Goal: Transaction & Acquisition: Purchase product/service

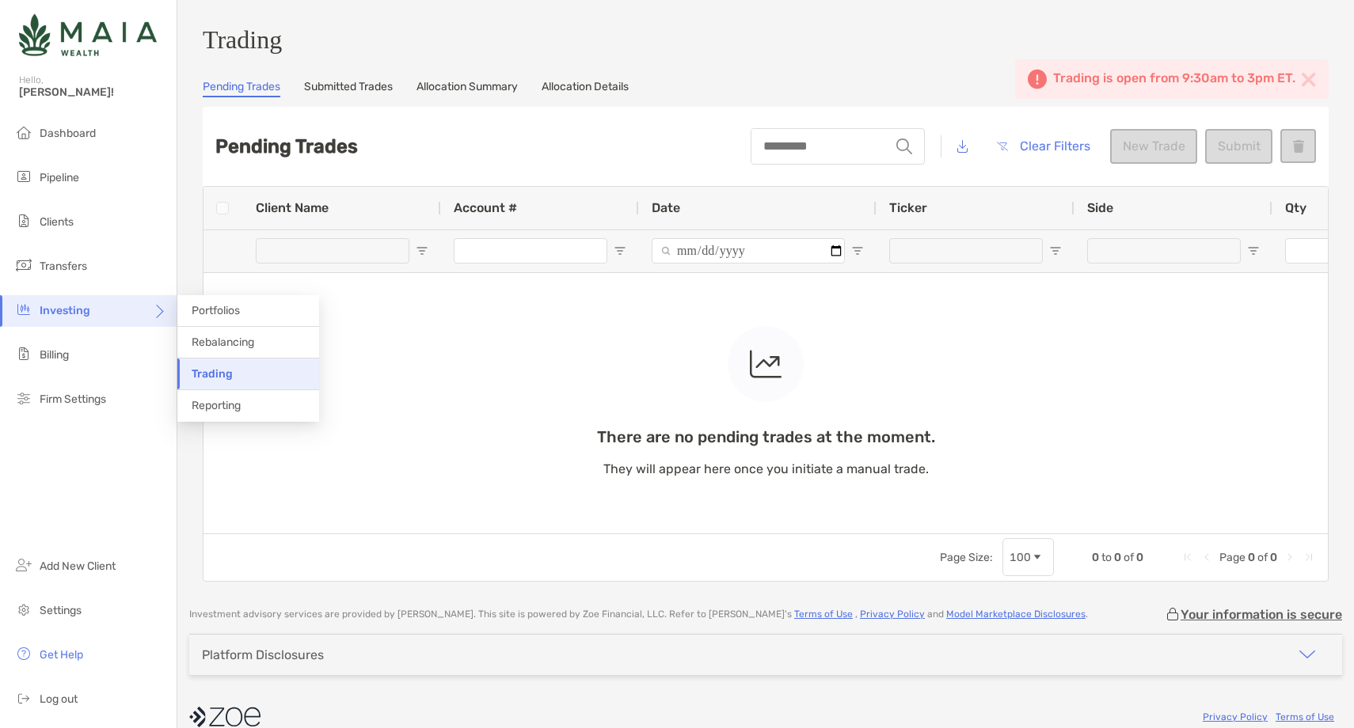
click at [99, 307] on div "Investing" at bounding box center [88, 311] width 177 height 32
click at [210, 373] on span "Trading" at bounding box center [212, 373] width 41 height 13
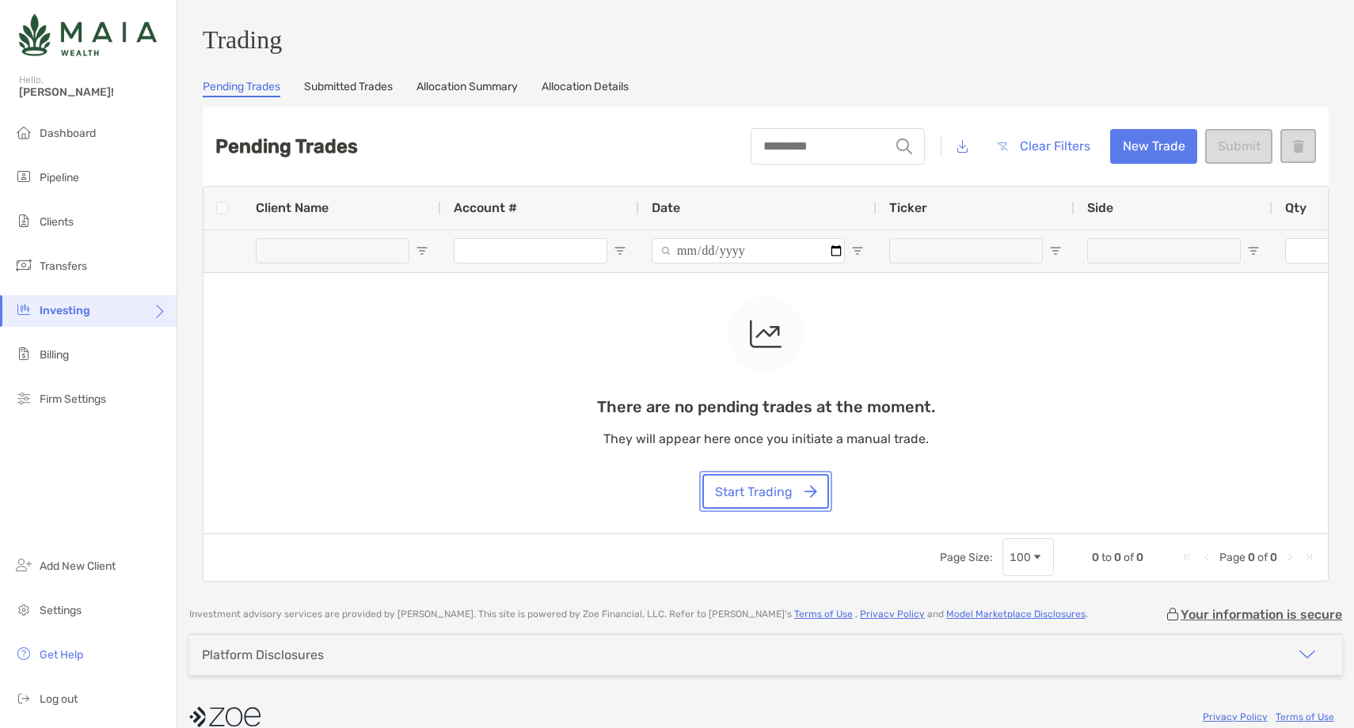
click at [769, 505] on button "Start Trading" at bounding box center [765, 491] width 127 height 35
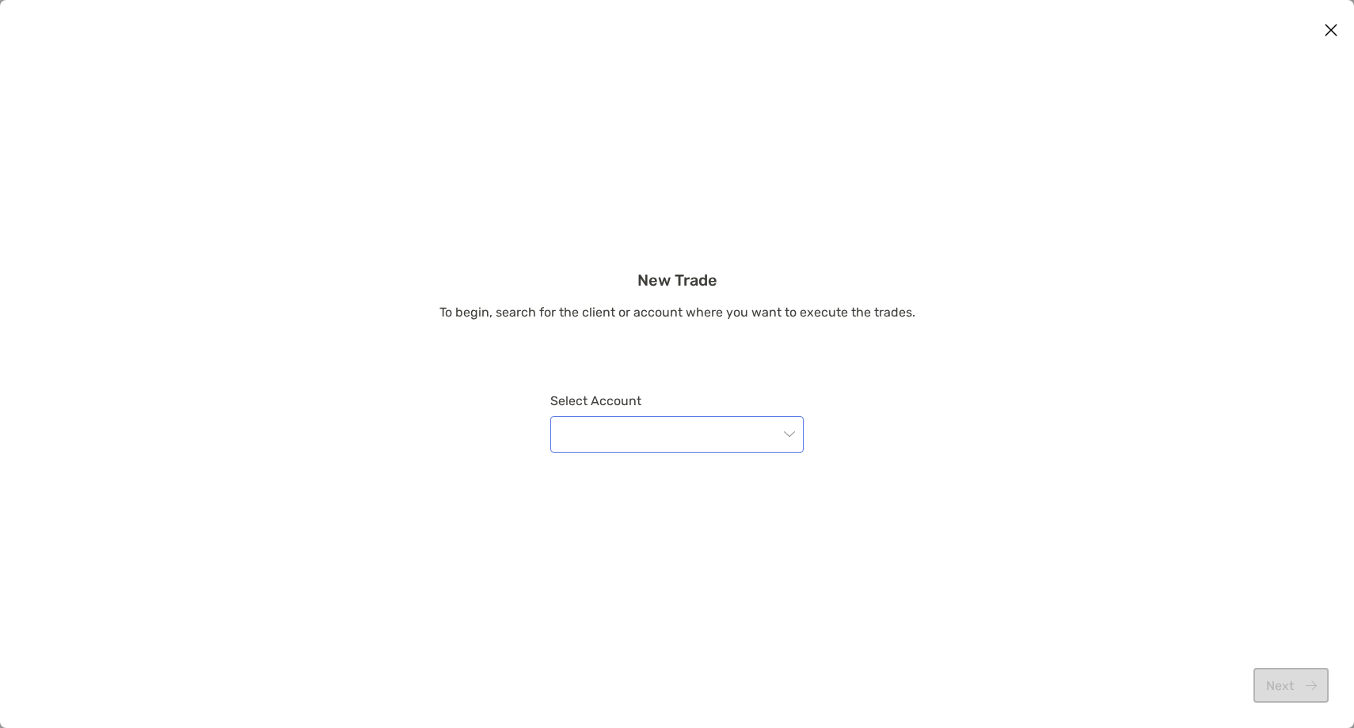
click at [710, 417] on input "modal" at bounding box center [669, 434] width 219 height 35
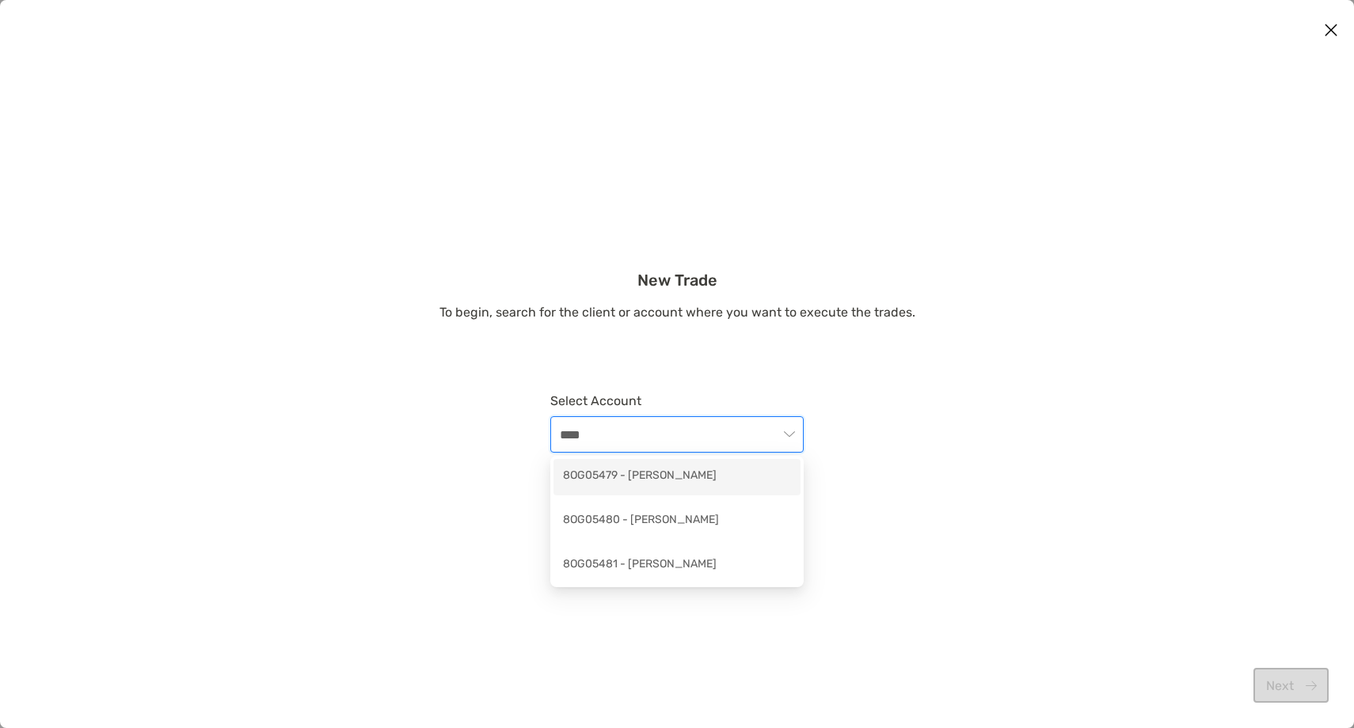
type input "*****"
click at [740, 475] on div "8OG05479 - [PERSON_NAME]" at bounding box center [677, 477] width 228 height 20
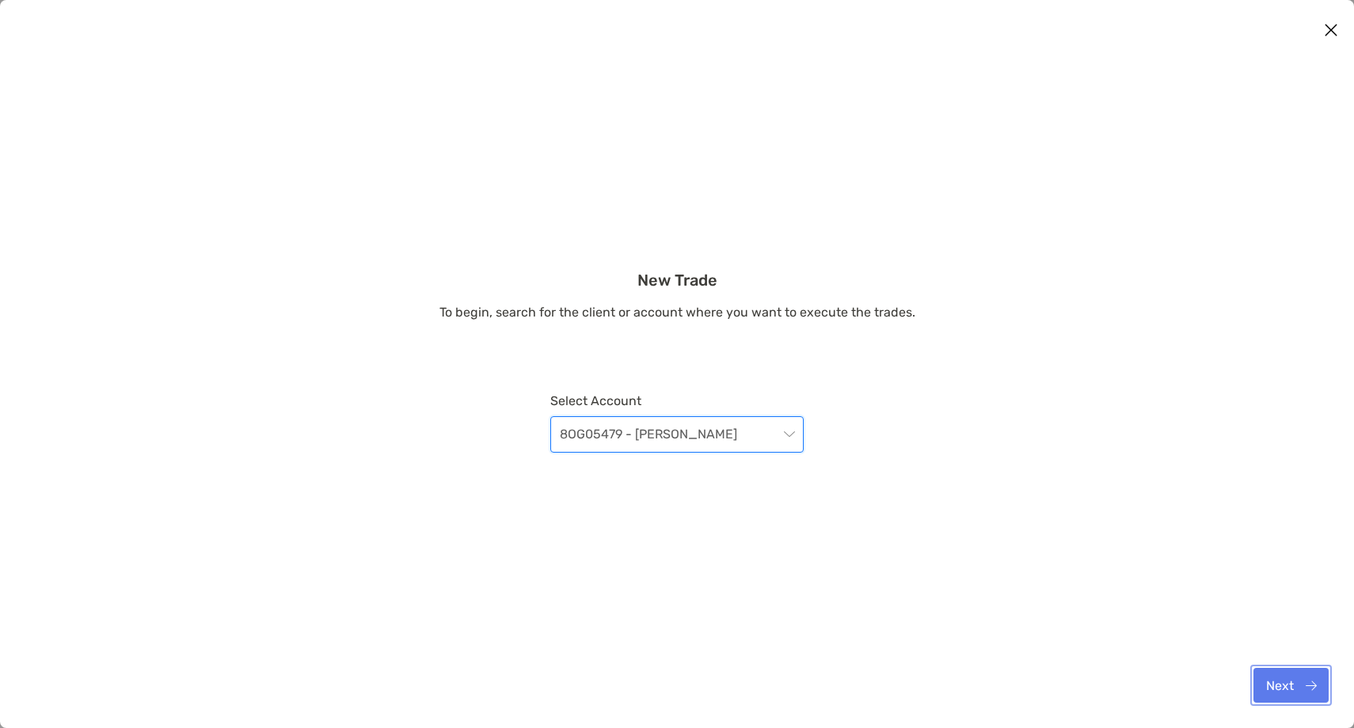
click at [1291, 691] on button "Next" at bounding box center [1290, 685] width 75 height 35
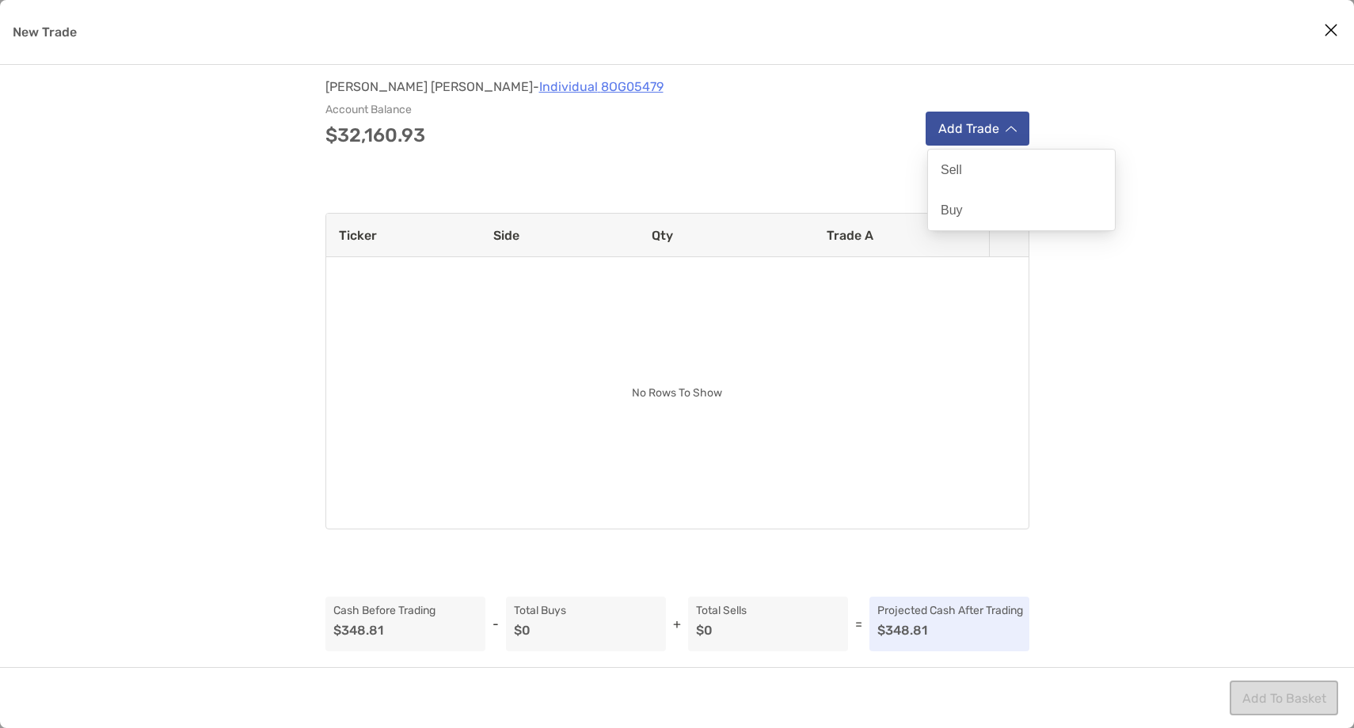
click at [991, 111] on div "[PERSON_NAME] - Individual 8OG05479 Account Balance $32,160.93 Add Trade" at bounding box center [677, 113] width 704 height 65
click at [976, 140] on button "Add Trade" at bounding box center [978, 129] width 104 height 34
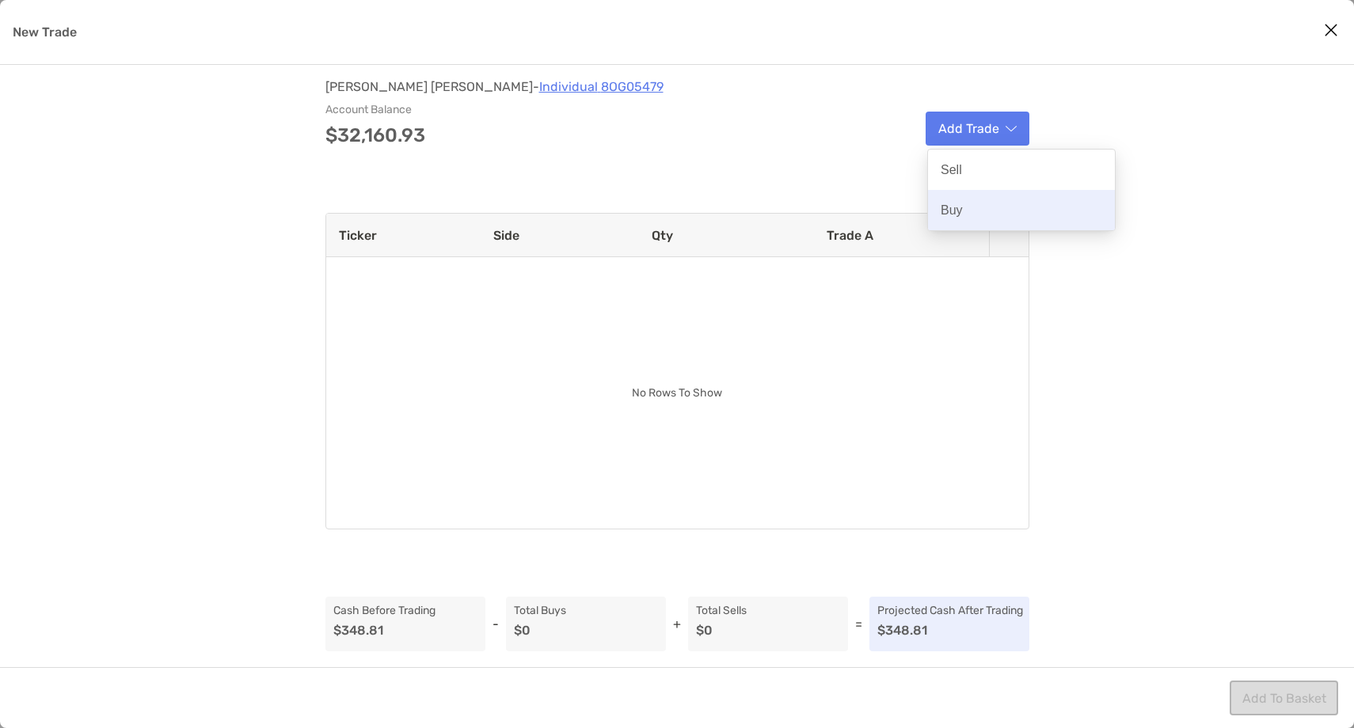
click at [958, 208] on p "Buy" at bounding box center [952, 210] width 22 height 15
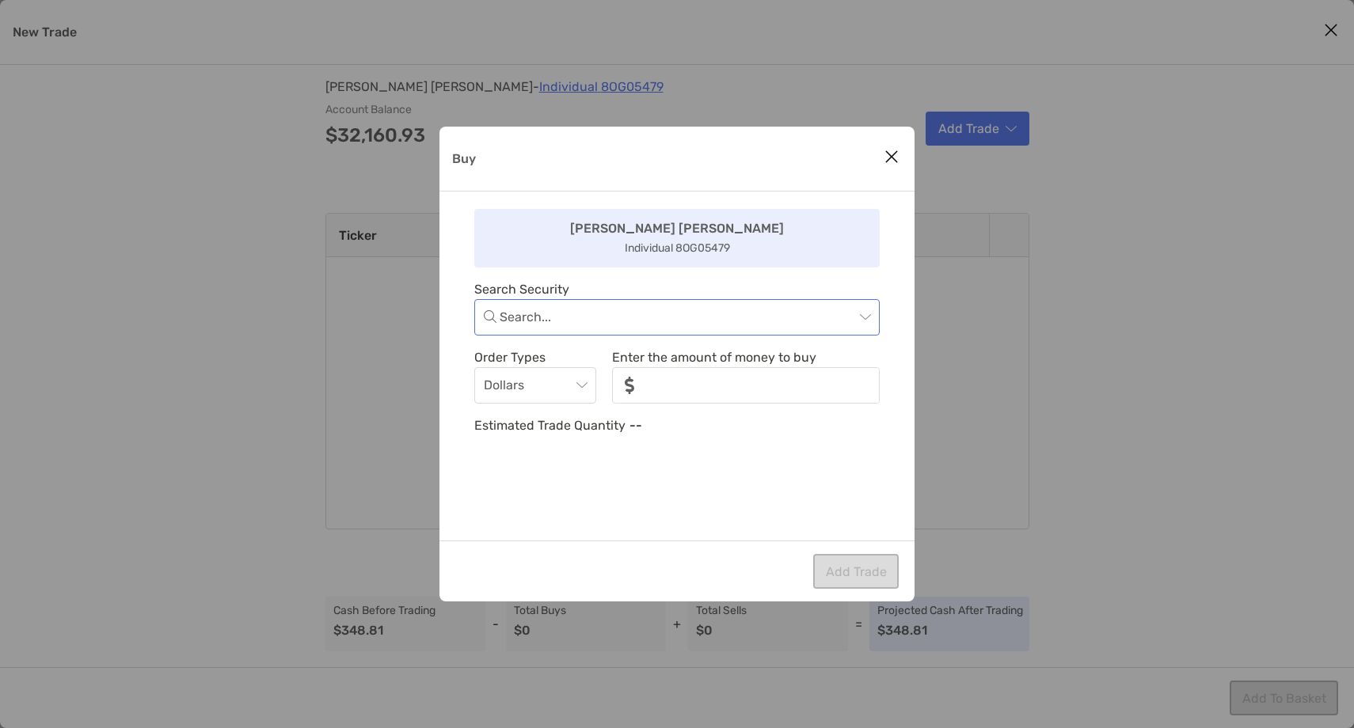
click at [617, 327] on input "Buy" at bounding box center [677, 317] width 355 height 35
type input "****"
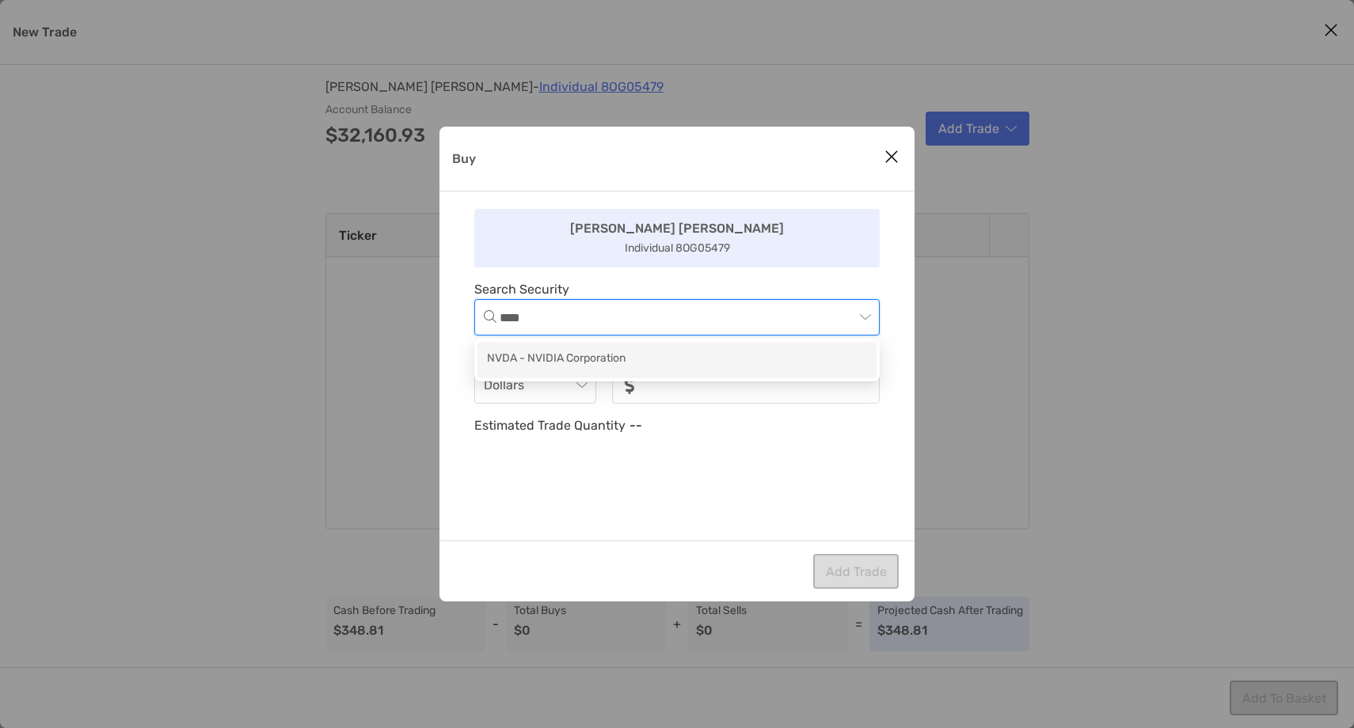
click at [613, 352] on div "NVDA - NVIDIA Corporation" at bounding box center [677, 360] width 380 height 20
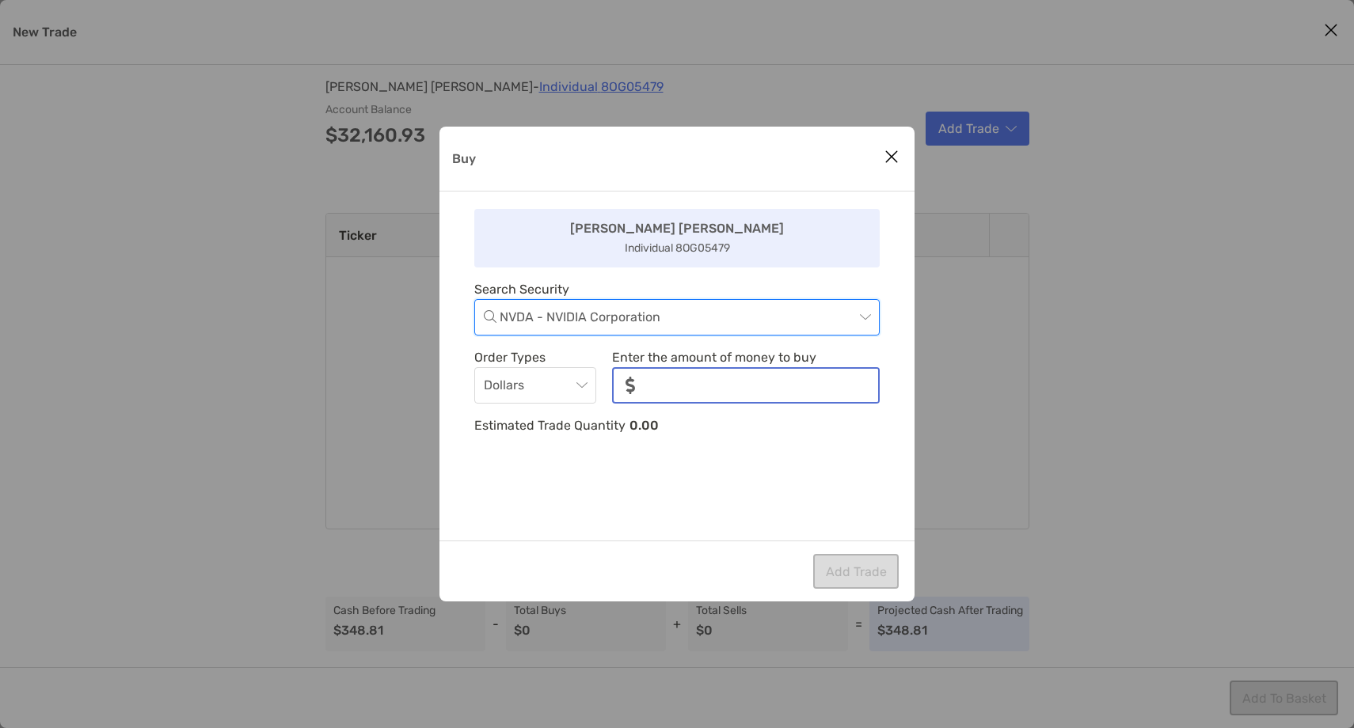
click at [689, 380] on input "noSymbolCurrency" at bounding box center [763, 385] width 230 height 33
click at [553, 392] on span "Dollars" at bounding box center [535, 385] width 103 height 35
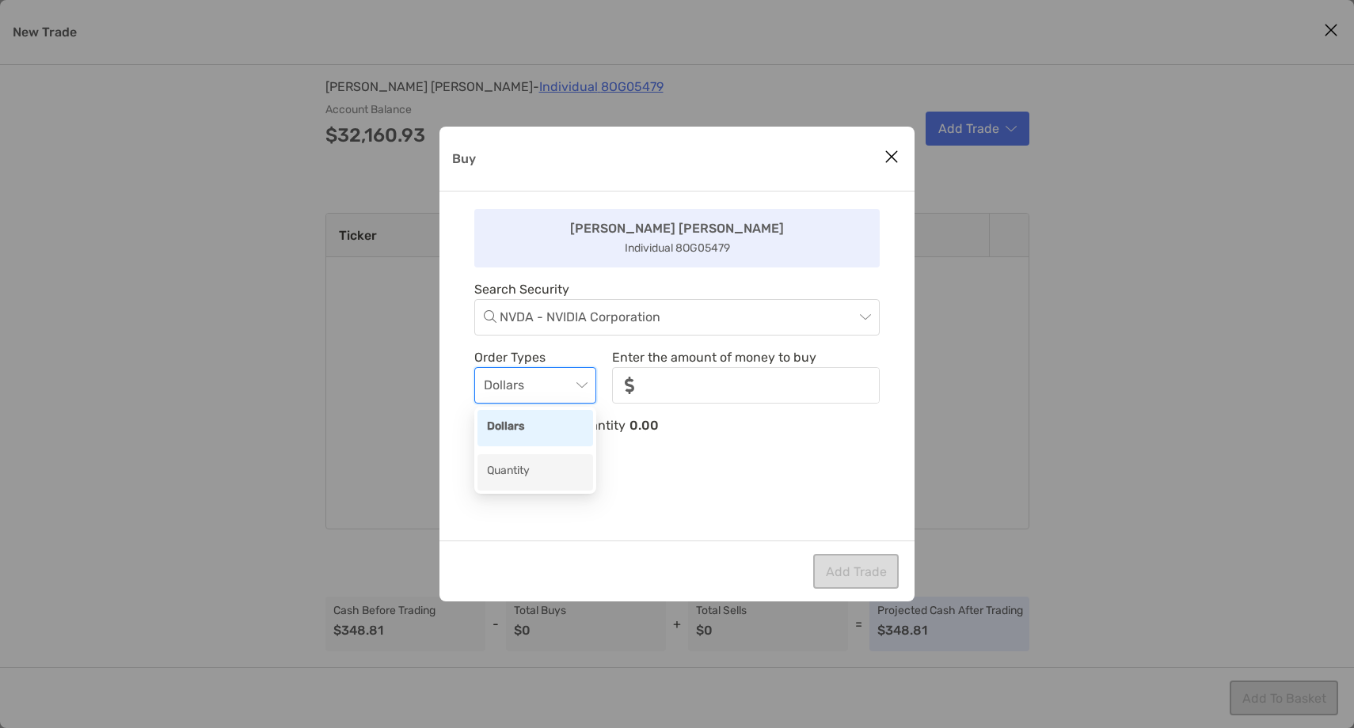
click at [531, 469] on div "Quantity" at bounding box center [535, 472] width 97 height 20
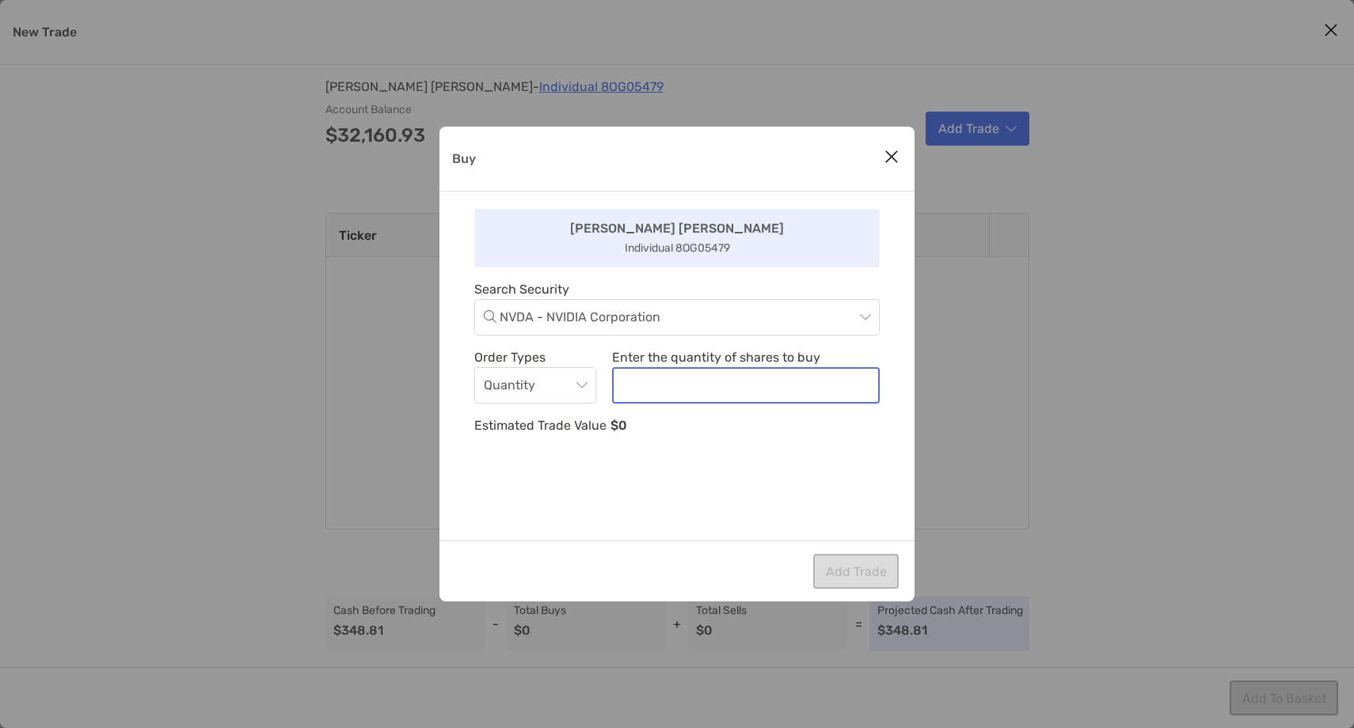
click at [683, 384] on input "noSymbolCurrency" at bounding box center [746, 385] width 264 height 33
type input "*"
click at [678, 488] on div "[PERSON_NAME] Individual 8OG05479 Search Security NVDA - NVIDIA Corporation Ord…" at bounding box center [676, 366] width 475 height 349
click at [672, 388] on input "noSymbolCurrency" at bounding box center [746, 385] width 264 height 33
click at [567, 388] on span "Quantity" at bounding box center [535, 385] width 103 height 35
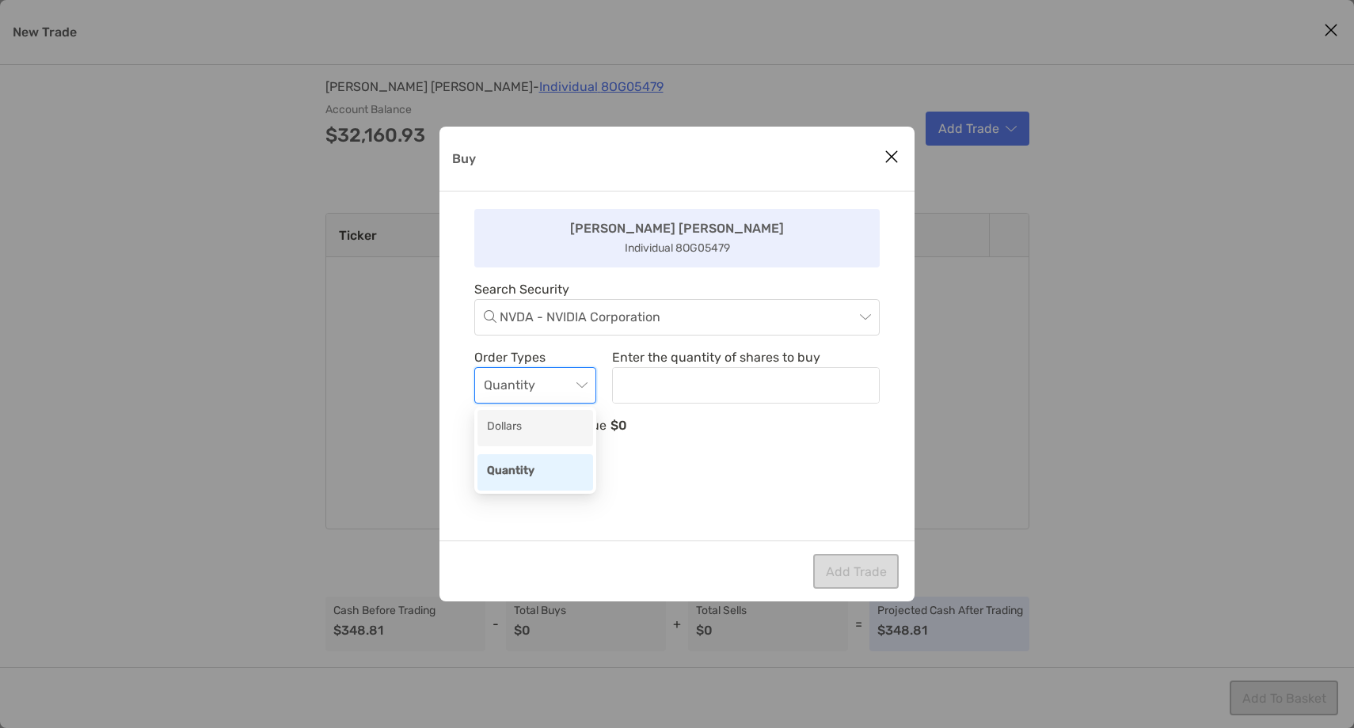
click at [543, 439] on div "Dollars" at bounding box center [535, 428] width 116 height 36
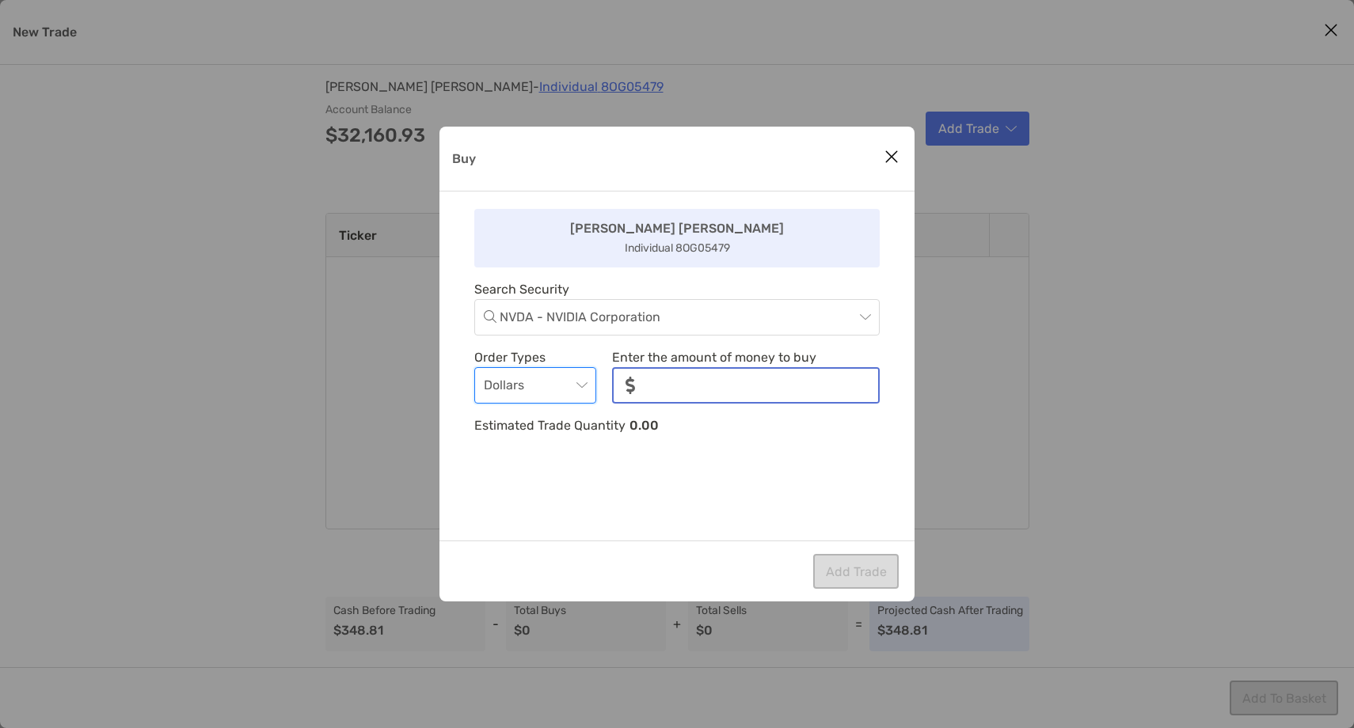
click at [678, 395] on input "noSymbolCurrency" at bounding box center [763, 385] width 230 height 33
type input "***"
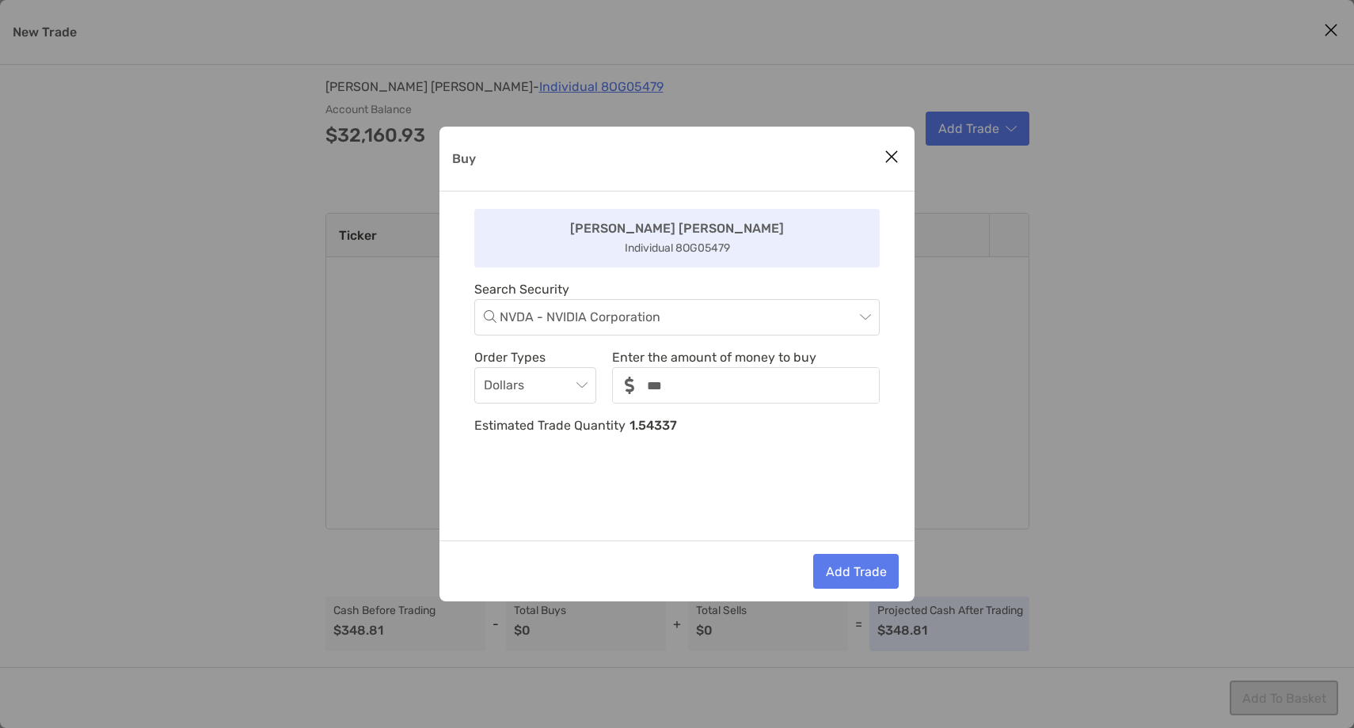
click at [812, 454] on div "[PERSON_NAME] Individual 8OG05479 Search Security NVDA - NVIDIA Corporation Ord…" at bounding box center [676, 366] width 475 height 349
click at [862, 572] on button "Add Trade" at bounding box center [856, 571] width 86 height 35
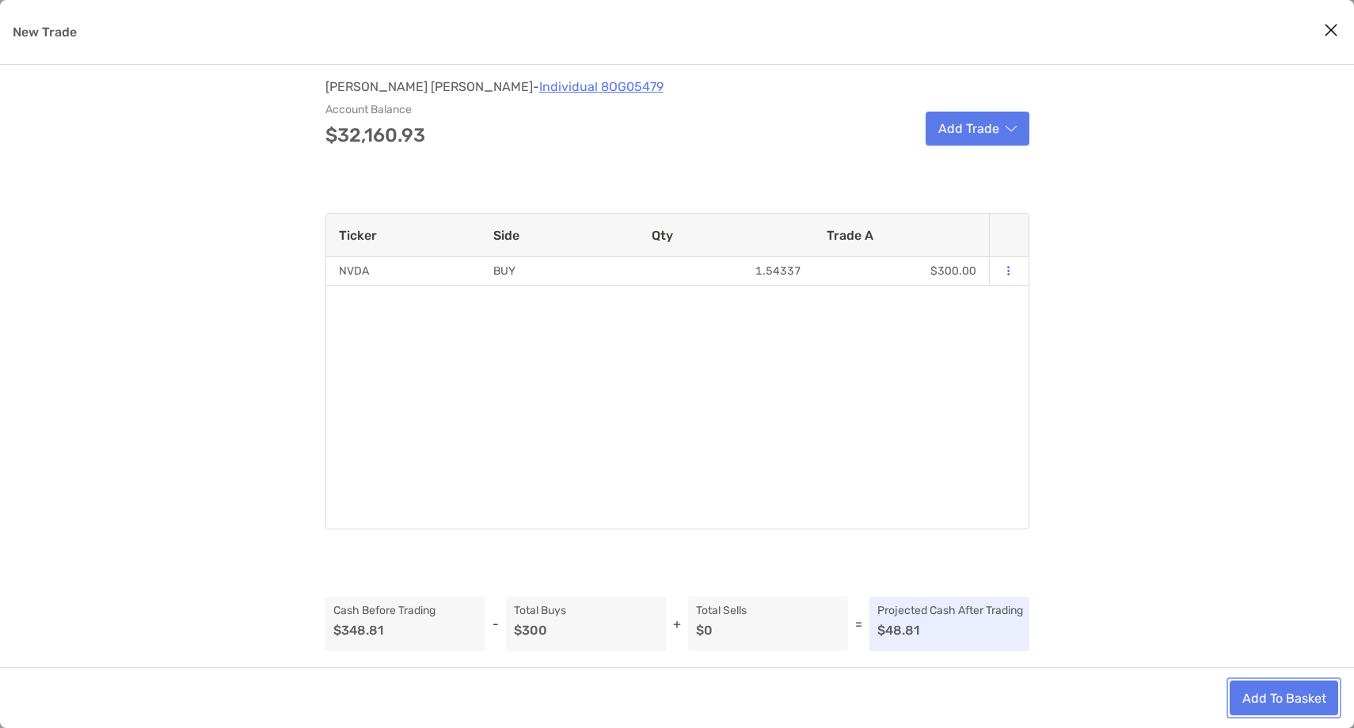
click at [1254, 695] on button "Add To Basket" at bounding box center [1284, 698] width 108 height 35
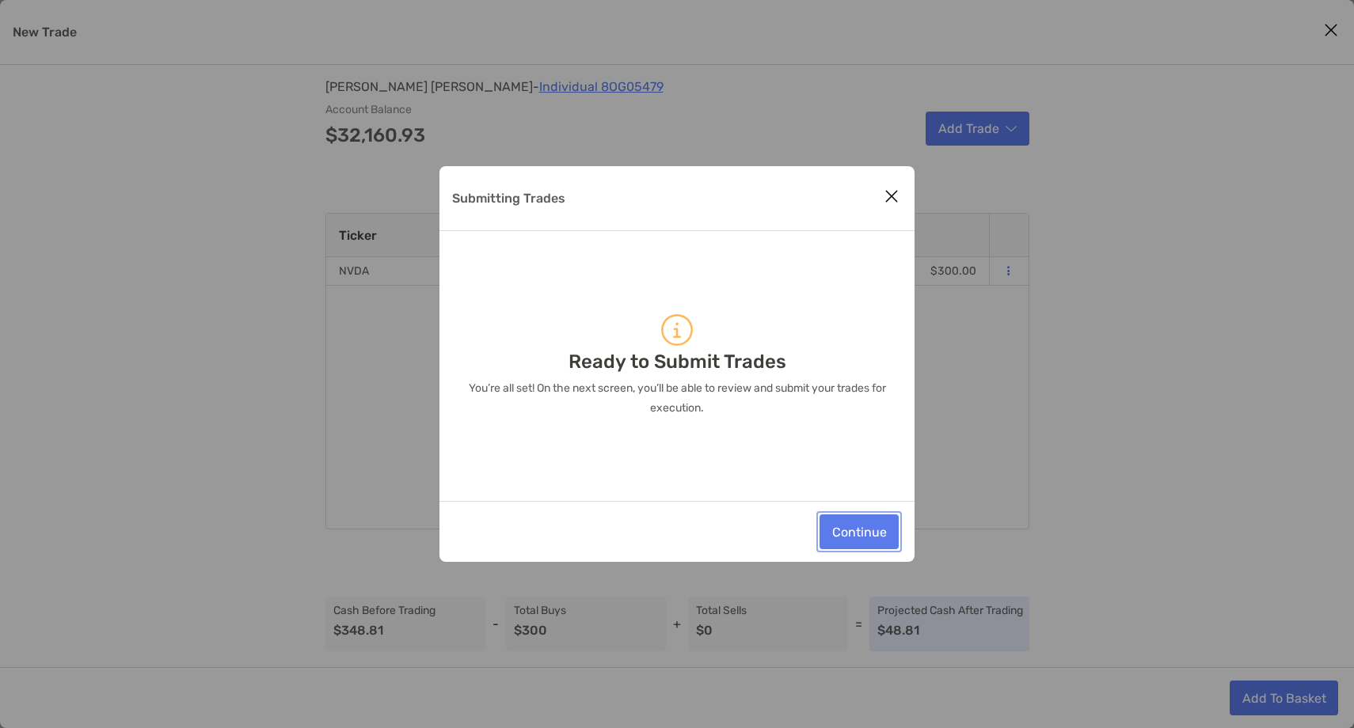
click at [869, 537] on button "Continue" at bounding box center [859, 532] width 79 height 35
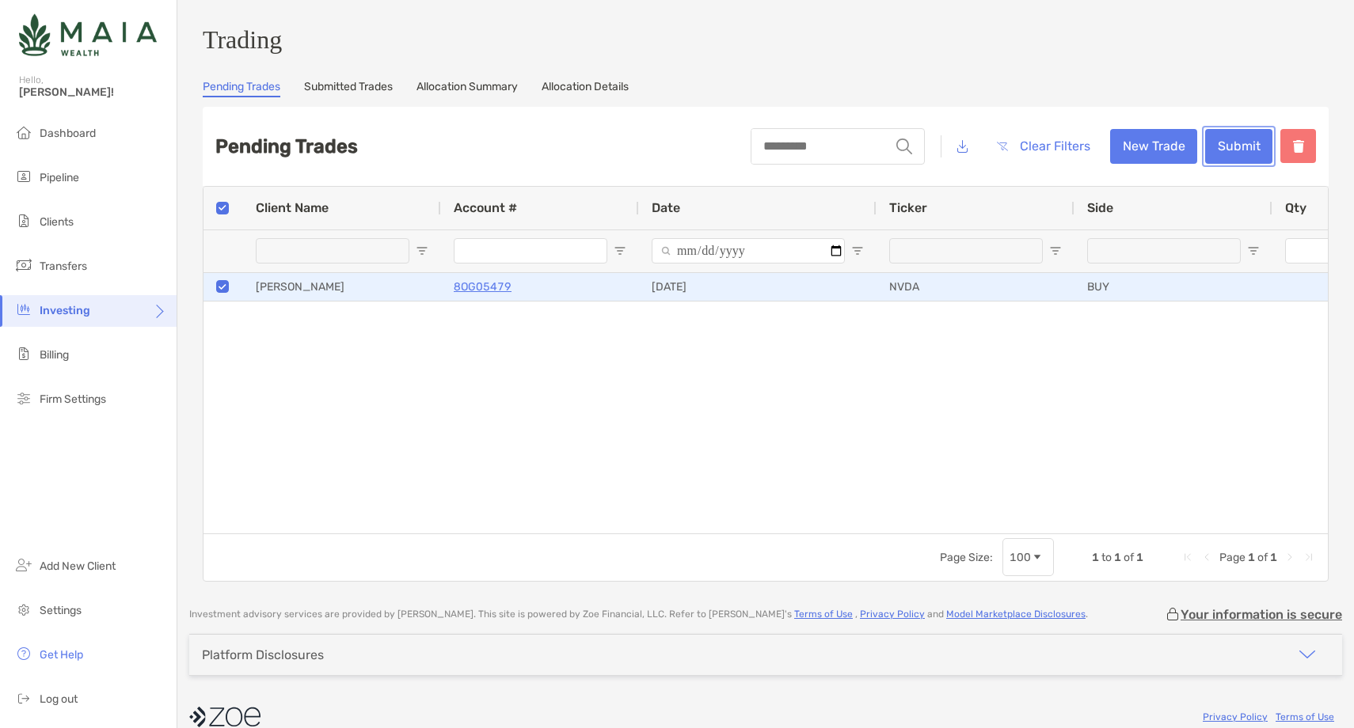
click at [1227, 160] on button "Submit" at bounding box center [1238, 146] width 67 height 35
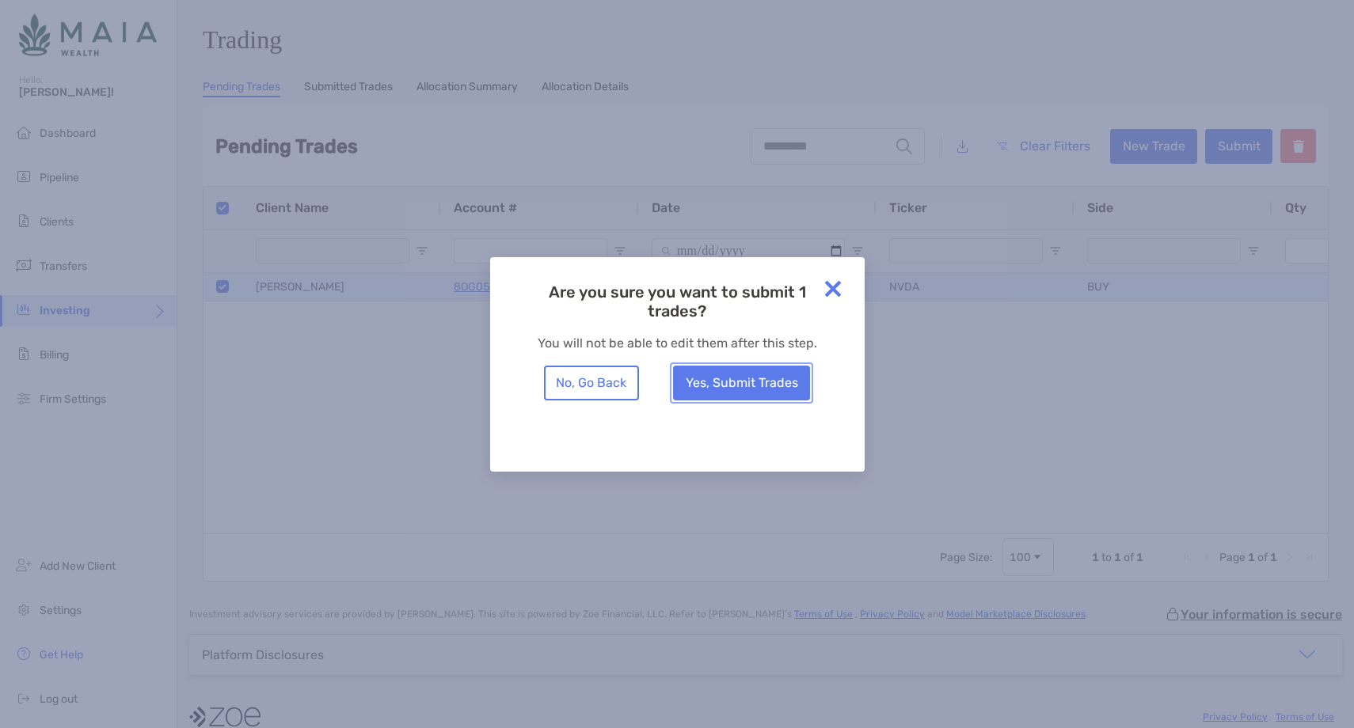
click at [776, 385] on button "Yes, Submit Trades" at bounding box center [741, 383] width 137 height 35
